Goal: Task Accomplishment & Management: Manage account settings

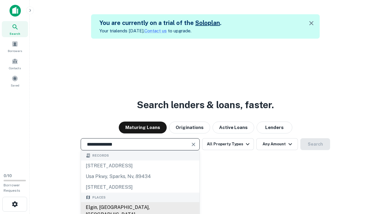
click at [140, 208] on div "Elgin, [GEOGRAPHIC_DATA], [GEOGRAPHIC_DATA]" at bounding box center [140, 211] width 118 height 18
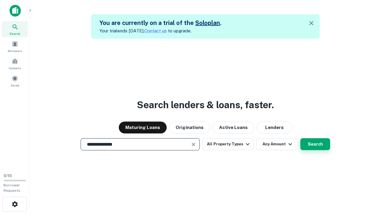
type input "**********"
click at [315, 144] on button "Search" at bounding box center [315, 144] width 30 height 12
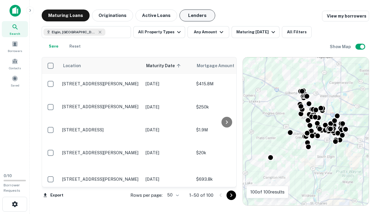
click at [197, 15] on button "Lenders" at bounding box center [197, 16] width 36 height 12
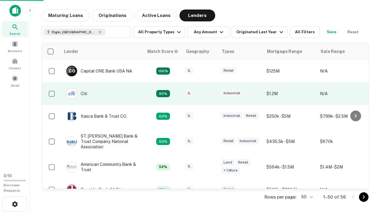
click at [211, 94] on div "IL" at bounding box center [200, 94] width 30 height 8
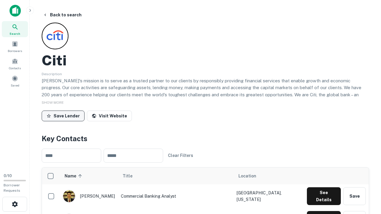
click at [63, 116] on button "Save Lender" at bounding box center [63, 116] width 43 height 11
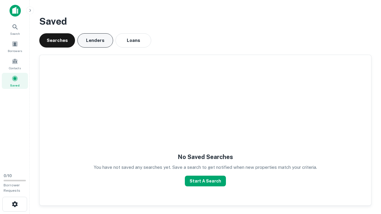
click at [95, 40] on button "Lenders" at bounding box center [95, 40] width 36 height 14
